Goal: Task Accomplishment & Management: Manage account settings

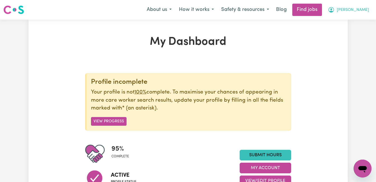
click at [355, 13] on span "[PERSON_NAME]" at bounding box center [353, 10] width 32 height 6
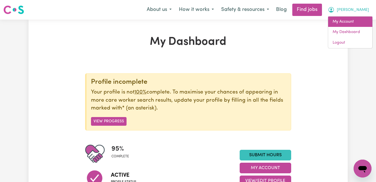
click at [343, 22] on link "My Account" at bounding box center [351, 22] width 44 height 11
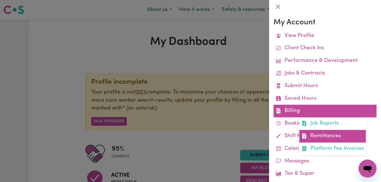
click at [314, 137] on link "Remittances" at bounding box center [332, 136] width 66 height 13
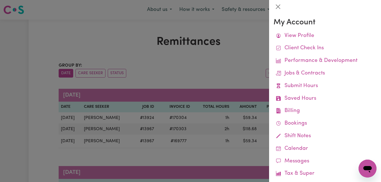
click at [54, 131] on div at bounding box center [190, 91] width 381 height 182
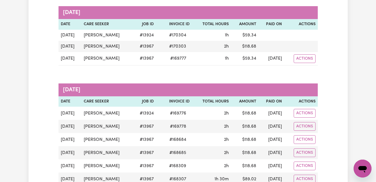
scroll to position [112, 0]
